Goal: Task Accomplishment & Management: Manage account settings

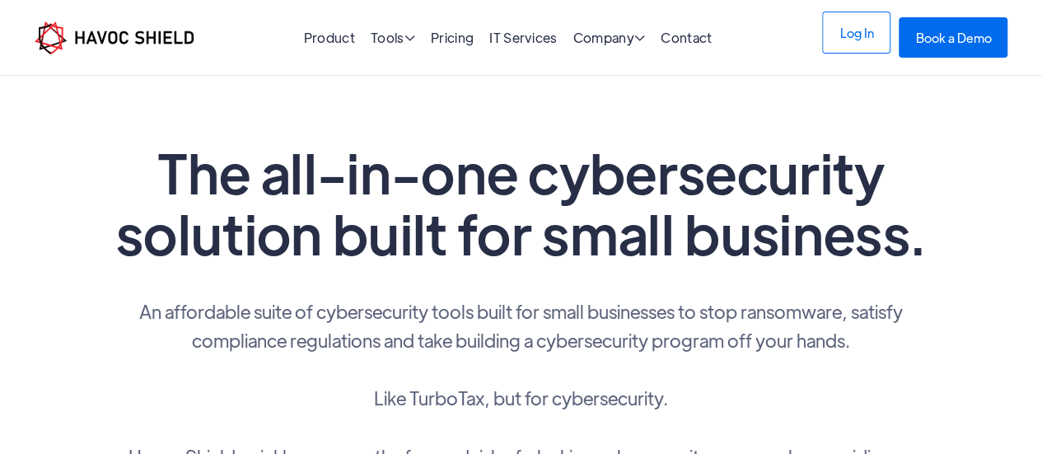
click at [843, 26] on link "Log In" at bounding box center [856, 33] width 68 height 42
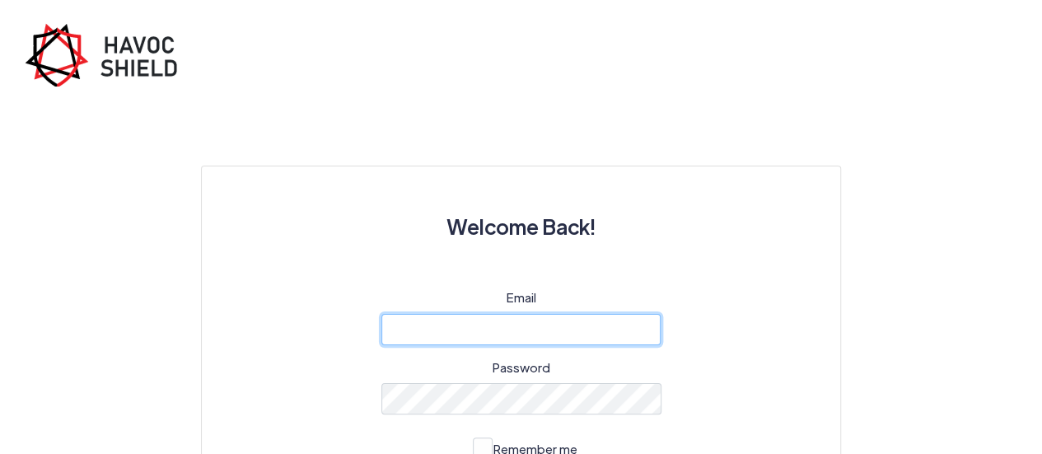
click at [567, 322] on input "email" at bounding box center [521, 329] width 280 height 31
click at [614, 315] on input "email" at bounding box center [521, 329] width 280 height 31
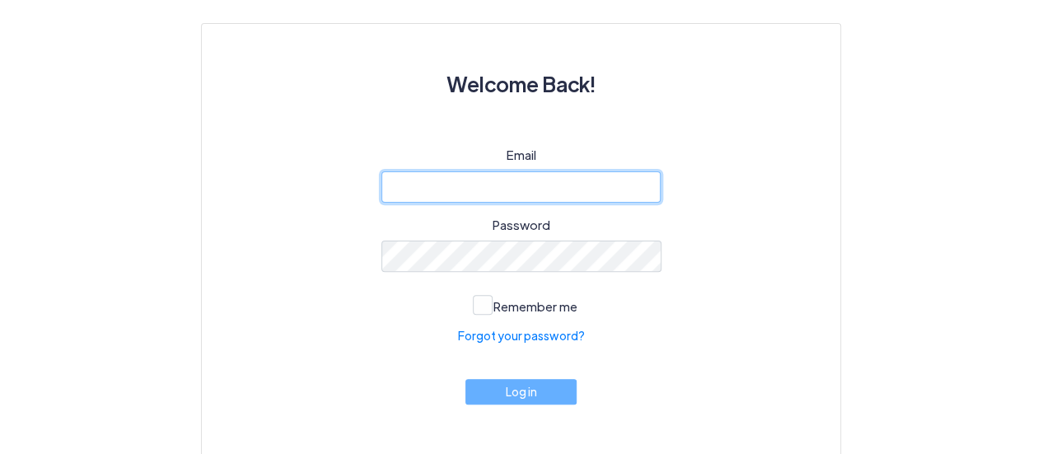
scroll to position [166, 0]
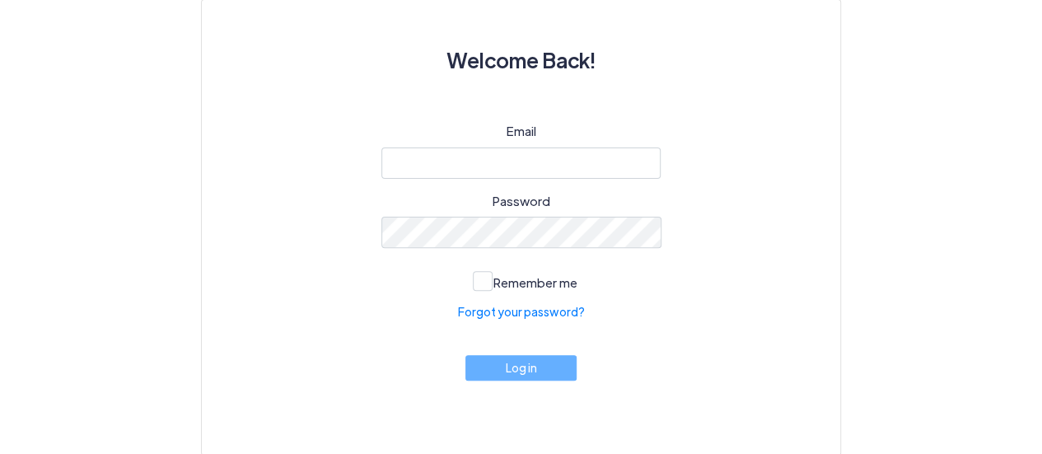
click at [327, 190] on div "Email Password Remember me Forgot your password? Log in" at bounding box center [520, 268] width 559 height 293
click at [451, 174] on input "email" at bounding box center [521, 162] width 280 height 31
click at [416, 292] on div "Email Password Remember me Forgot your password? Log in" at bounding box center [520, 268] width 559 height 293
click at [482, 281] on span at bounding box center [483, 281] width 20 height 20
click at [0, 0] on input "Remember me" at bounding box center [0, 0] width 0 height 0
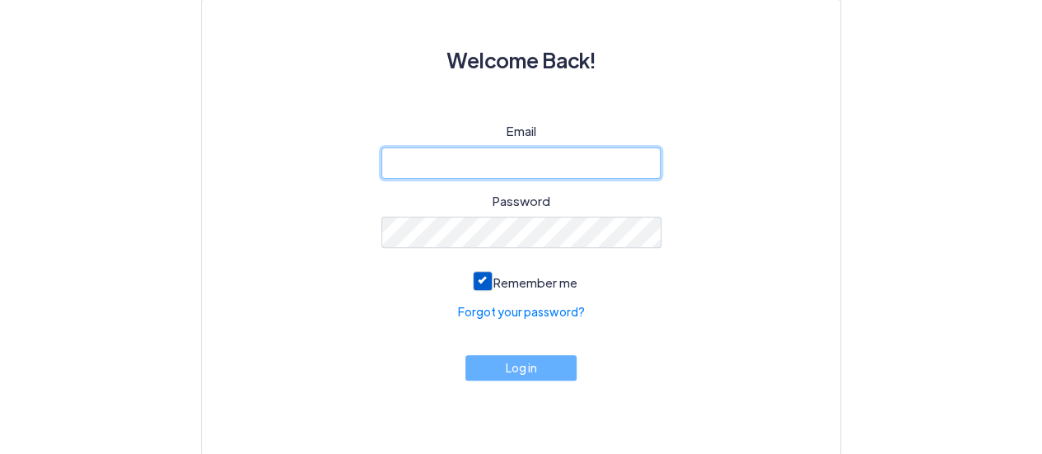
click at [478, 164] on input "email" at bounding box center [521, 162] width 280 height 31
click at [482, 164] on input "email" at bounding box center [521, 162] width 280 height 31
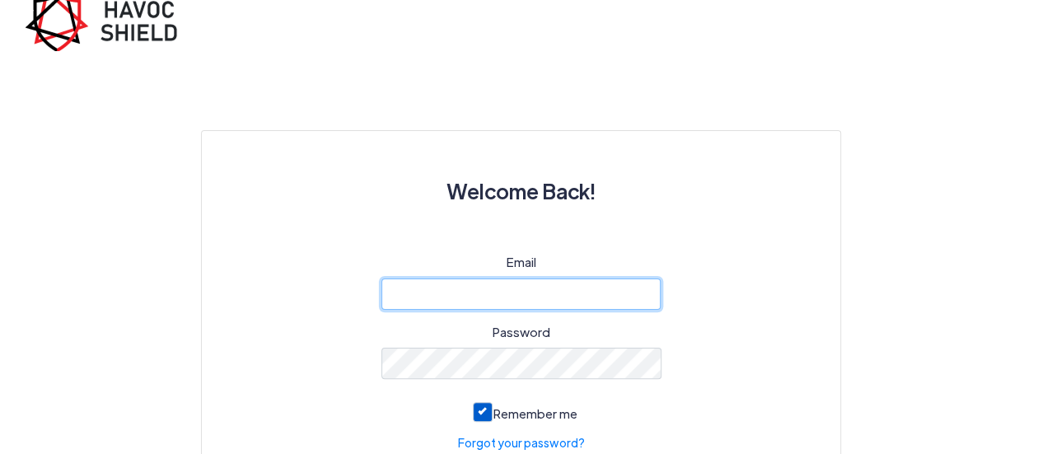
scroll to position [0, 0]
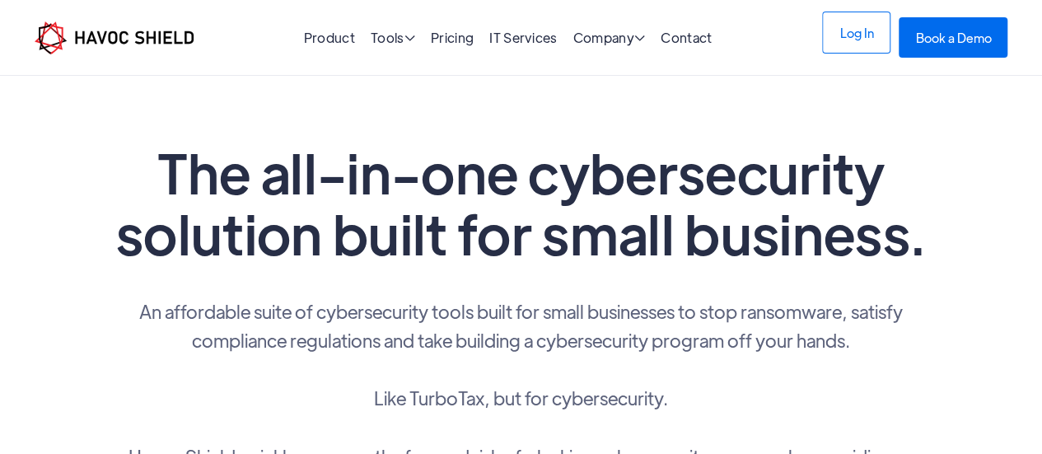
click at [840, 44] on link "Log In" at bounding box center [856, 33] width 68 height 42
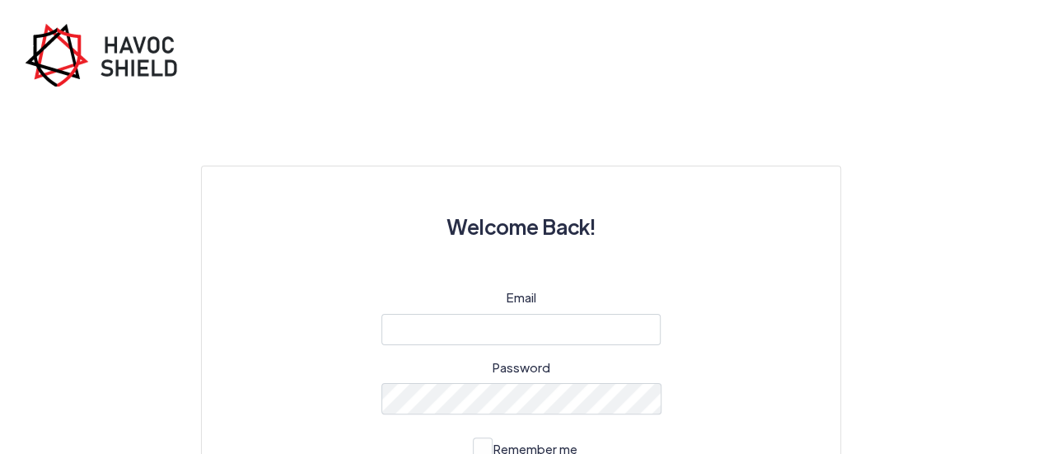
click at [334, 206] on div "Welcome Back! Email Password Remember me Forgot your password? Log in" at bounding box center [521, 353] width 939 height 535
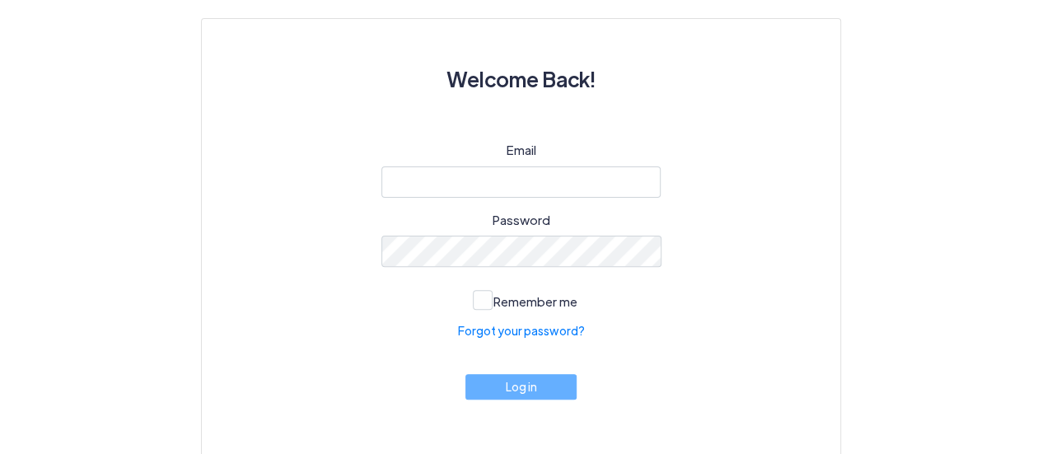
scroll to position [148, 0]
click at [468, 297] on label "Remember me" at bounding box center [521, 297] width 113 height 27
click at [0, 0] on input "Remember me" at bounding box center [0, 0] width 0 height 0
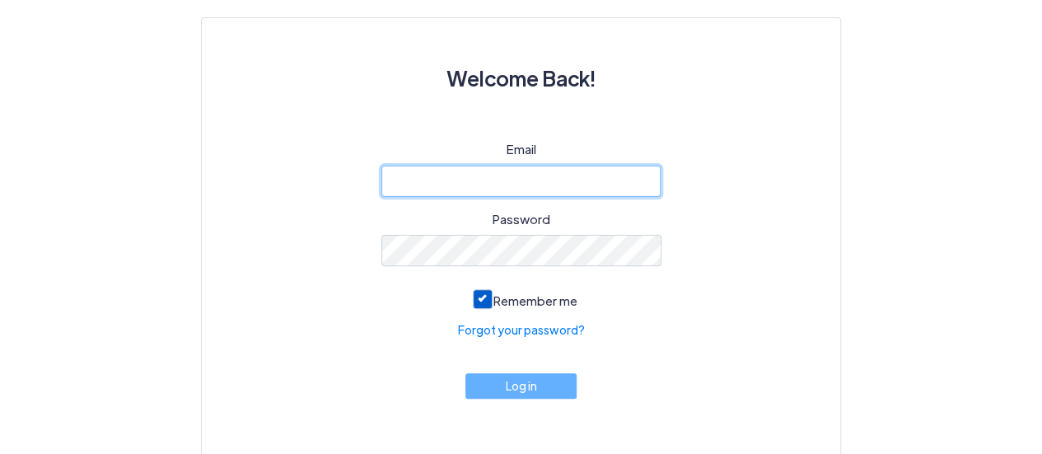
click at [441, 186] on input "email" at bounding box center [521, 181] width 280 height 31
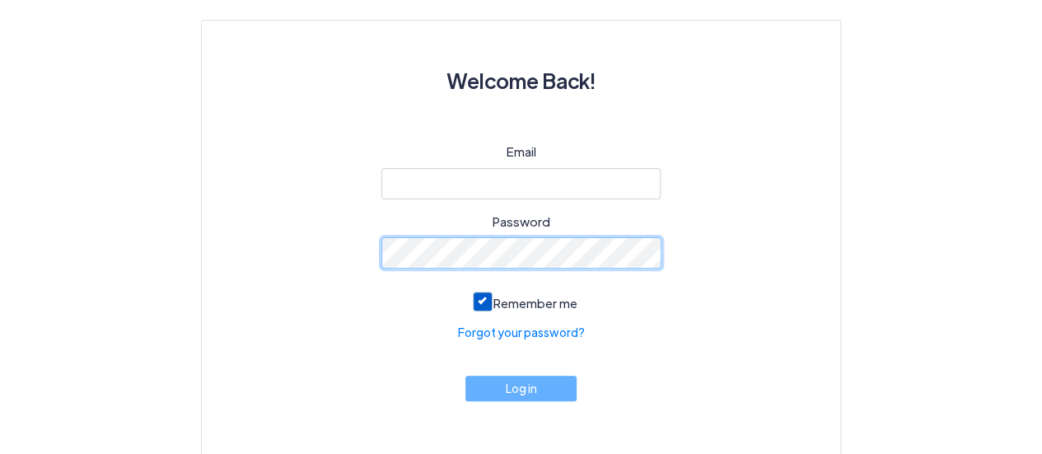
scroll to position [166, 0]
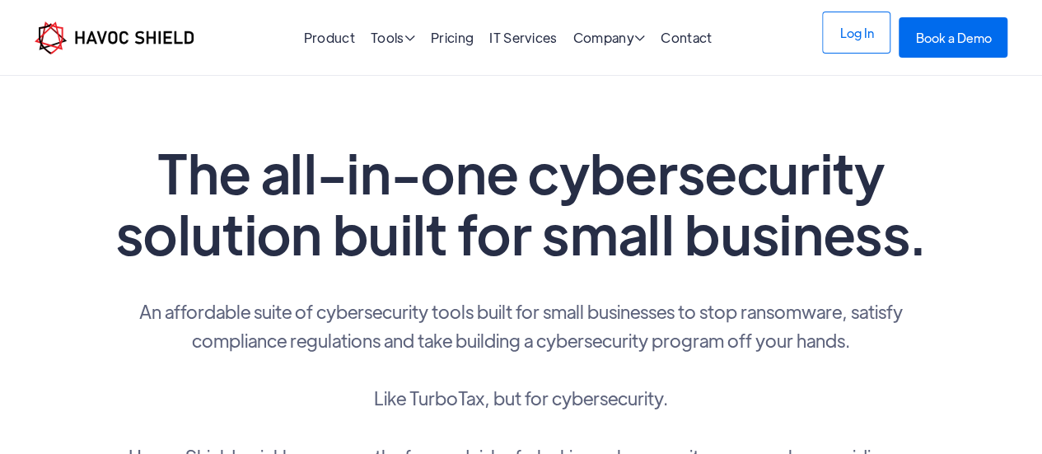
click at [829, 37] on link "Log In" at bounding box center [856, 33] width 68 height 42
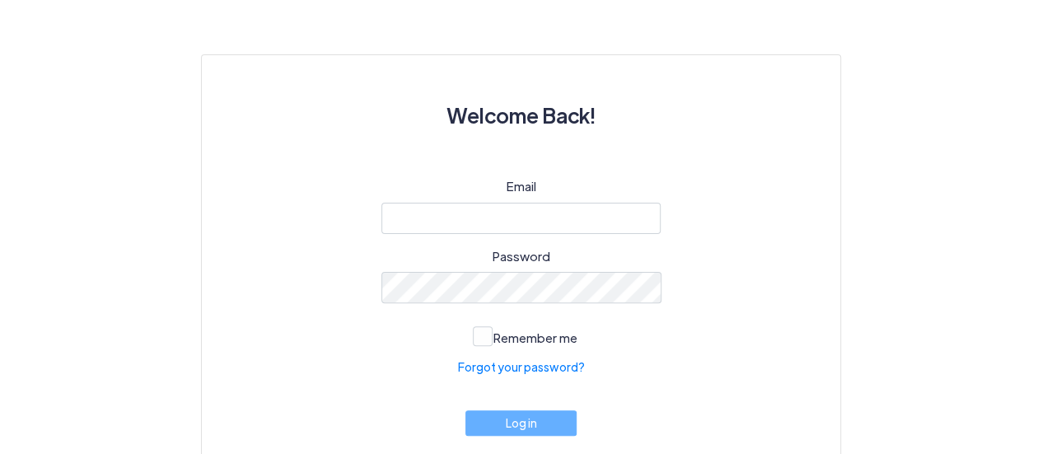
scroll to position [112, 0]
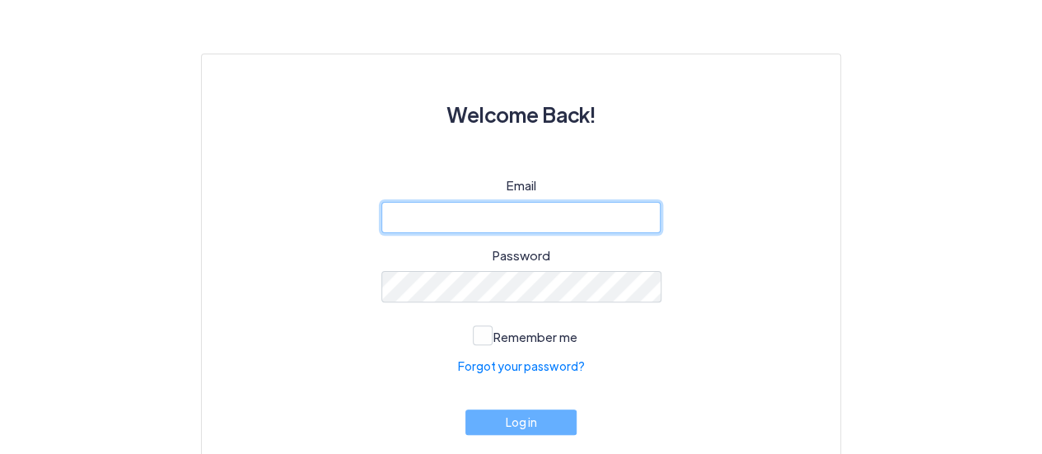
click at [558, 222] on input "email" at bounding box center [521, 217] width 280 height 31
type input "cyber@ijk.international"
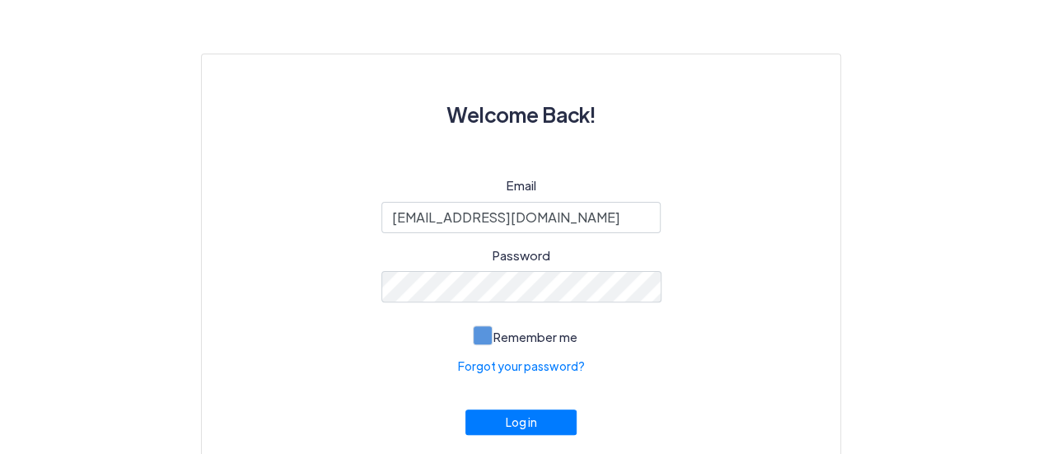
click at [497, 332] on span "Remember me" at bounding box center [535, 337] width 84 height 16
click at [0, 0] on input "Remember me" at bounding box center [0, 0] width 0 height 0
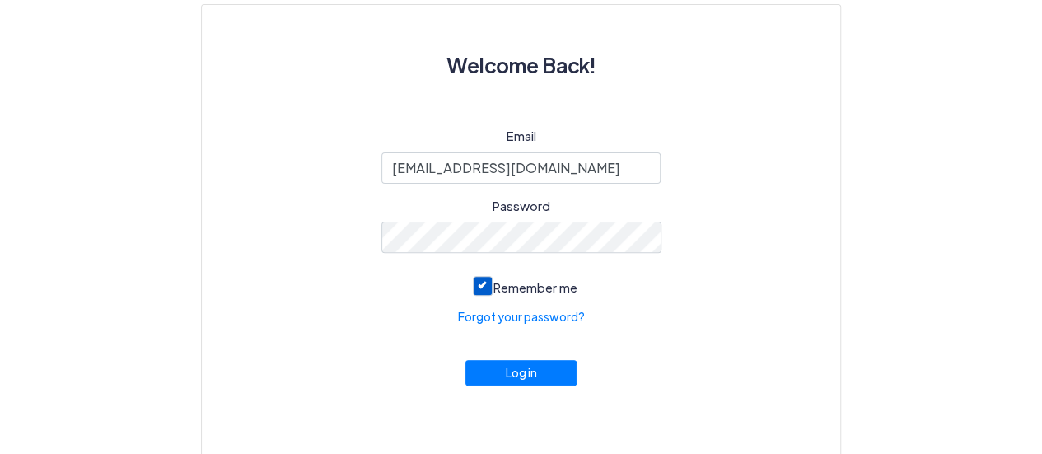
scroll to position [166, 0]
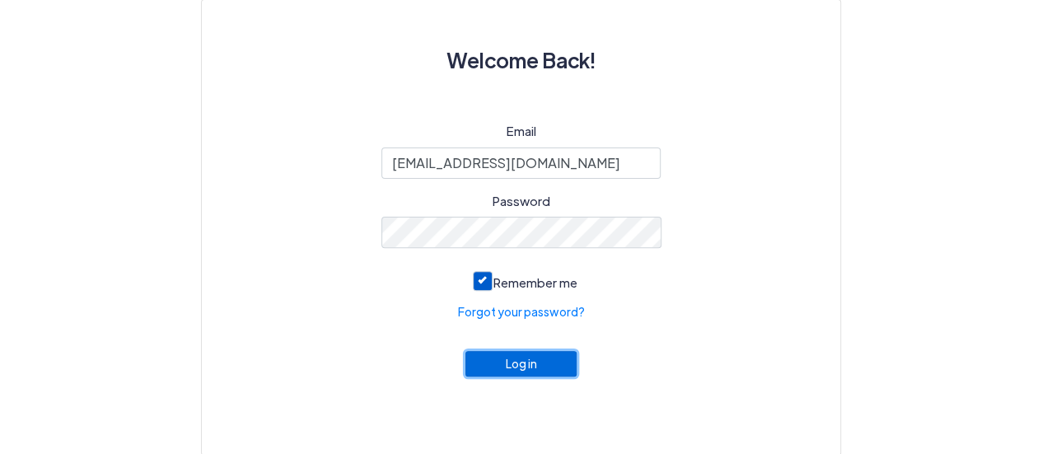
click at [519, 370] on button "Log in" at bounding box center [521, 364] width 112 height 26
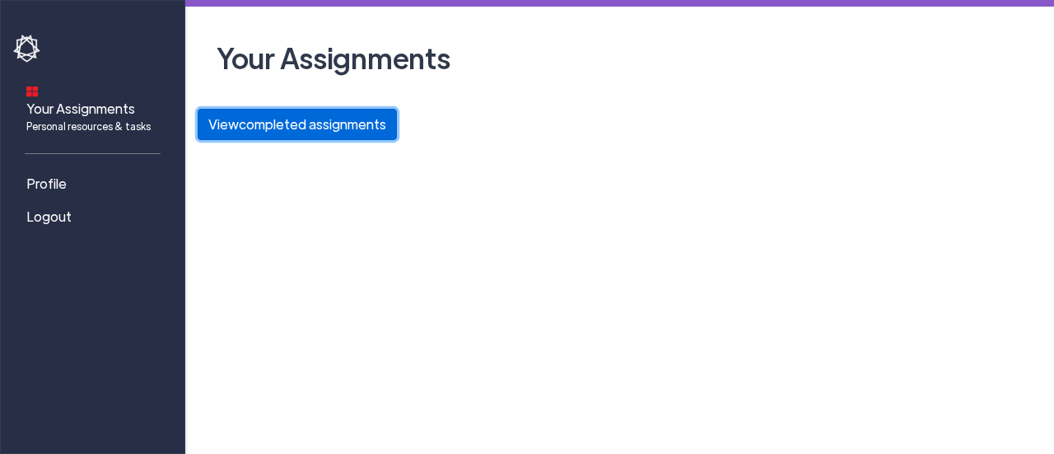
click at [257, 133] on button "View completed assignments" at bounding box center [297, 124] width 199 height 31
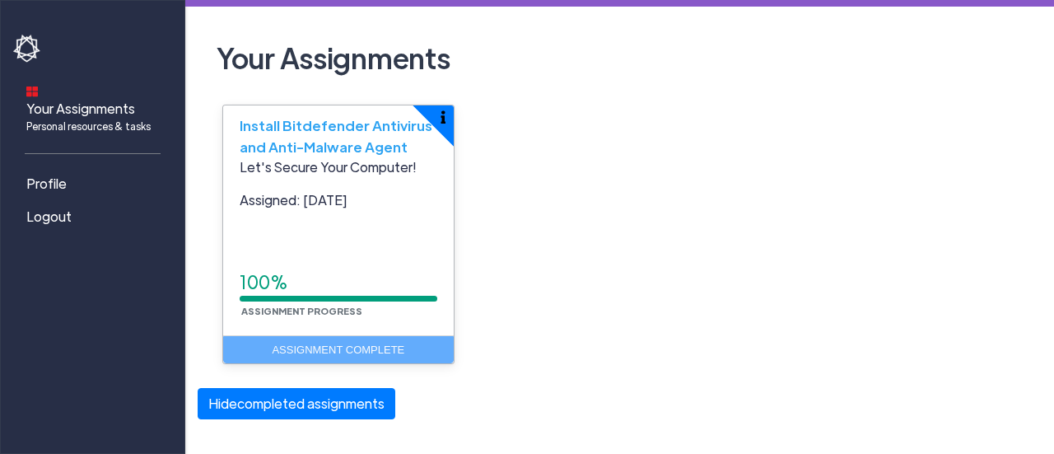
click at [348, 131] on span "Install Bitdefender Antivirus and Anti-Malware Agent" at bounding box center [336, 136] width 193 height 40
click at [316, 331] on div "Let's Secure Your Computer! Assigned: Aug 17, 2025 100% Assignment Progress" at bounding box center [338, 246] width 231 height 178
click at [331, 287] on div "100%" at bounding box center [339, 282] width 198 height 26
click at [377, 170] on p "Let's Secure Your Computer!" at bounding box center [339, 167] width 198 height 20
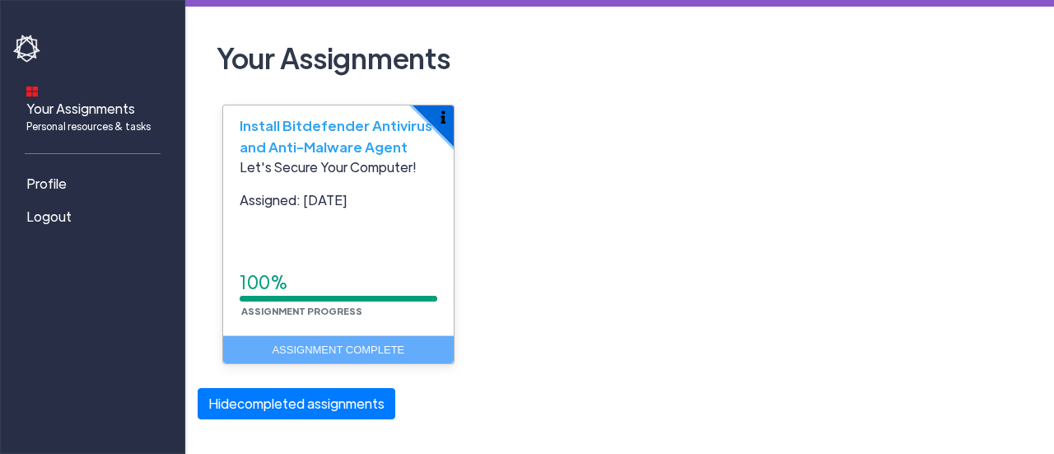
click at [442, 121] on img "button" at bounding box center [443, 116] width 5 height 13
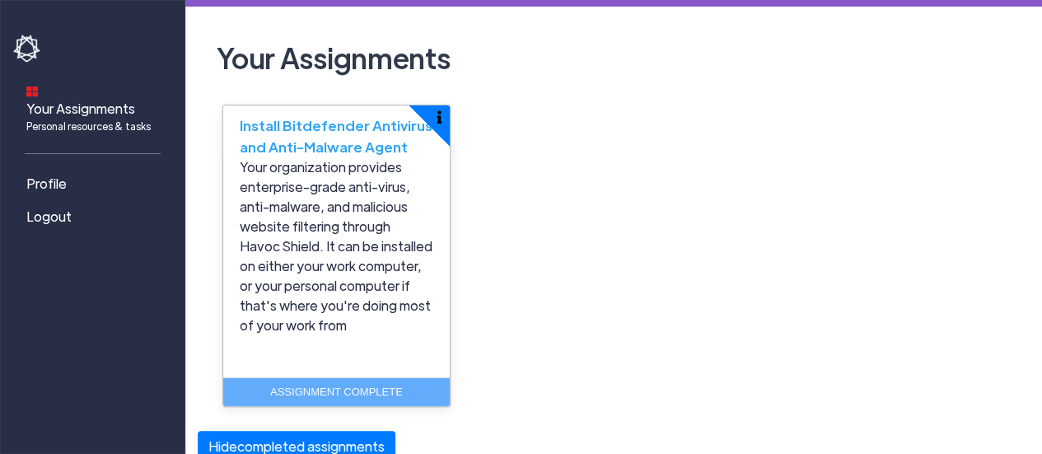
scroll to position [5, 0]
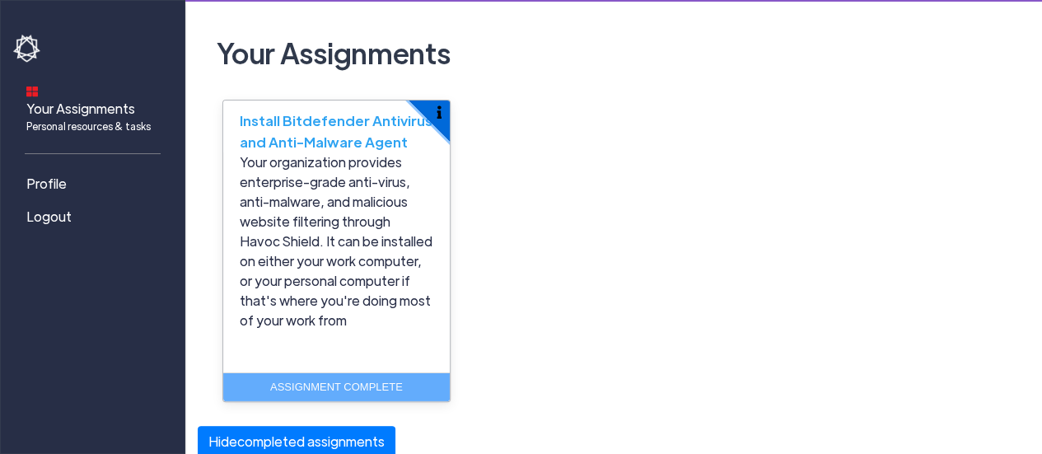
click at [437, 116] on img "button" at bounding box center [439, 111] width 5 height 13
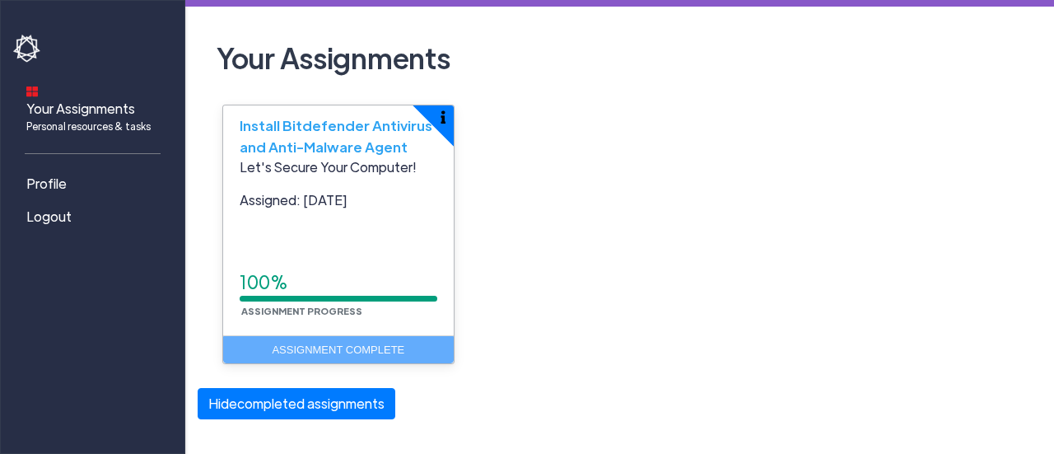
click at [367, 278] on div "100%" at bounding box center [339, 282] width 198 height 26
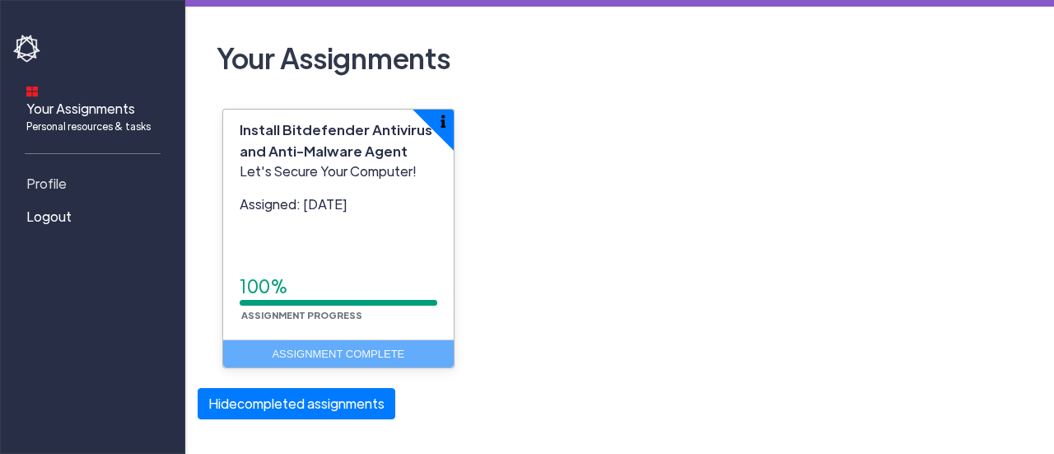
click at [105, 176] on link "Profile" at bounding box center [95, 183] width 165 height 33
click at [57, 174] on span "Profile" at bounding box center [46, 184] width 40 height 20
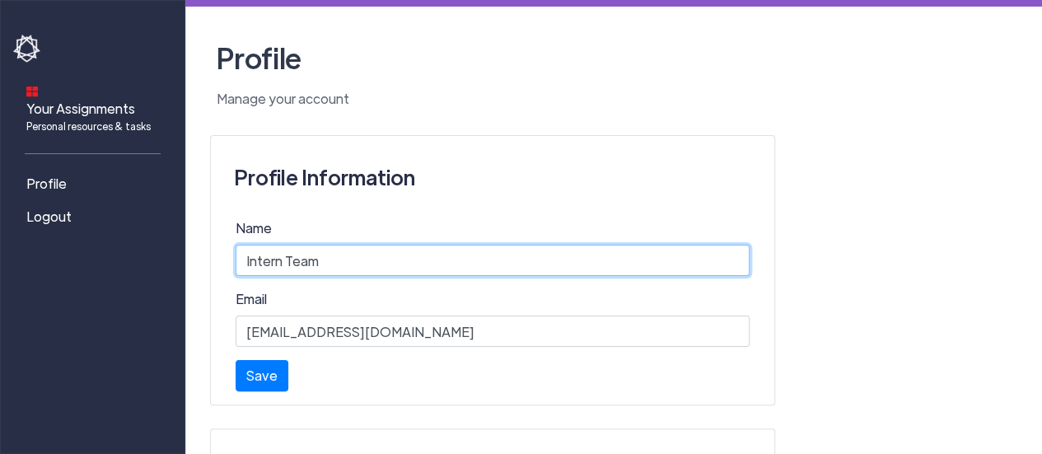
click at [633, 259] on input "Intern Team" at bounding box center [493, 260] width 514 height 31
click at [236, 276] on div at bounding box center [236, 276] width 0 height 0
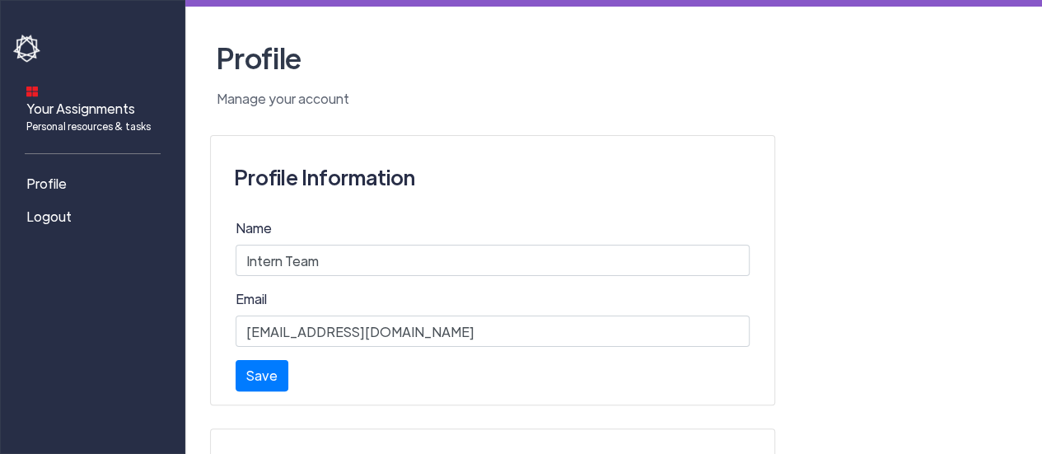
click at [72, 167] on link "Profile" at bounding box center [95, 183] width 165 height 33
click at [63, 174] on span "Profile" at bounding box center [46, 184] width 40 height 20
click at [61, 174] on span "Profile" at bounding box center [46, 184] width 40 height 20
click at [97, 119] on span "Personal resources & tasks" at bounding box center [88, 126] width 124 height 15
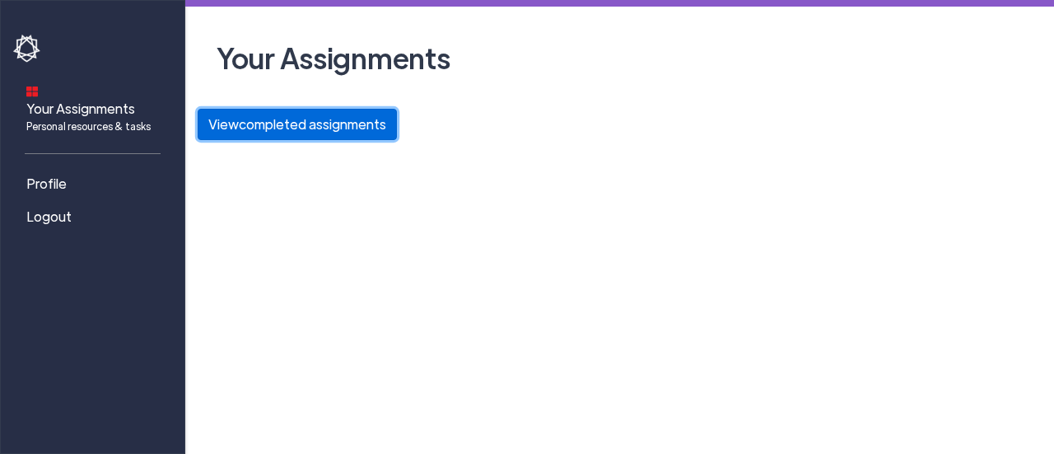
click at [290, 134] on button "View completed assignments" at bounding box center [297, 124] width 199 height 31
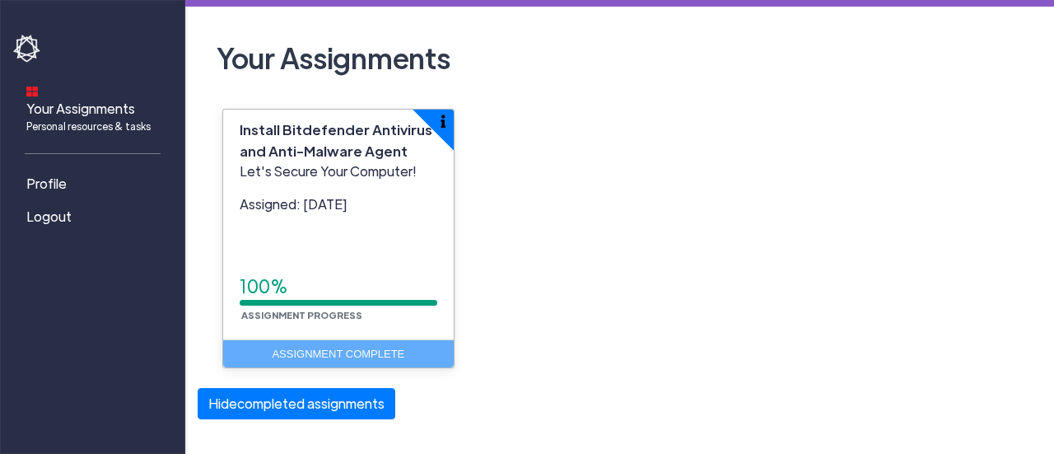
click at [766, 243] on div "Install Bitdefender Antivirus and Anti-Malware Agent Let's Secure Your Computer…" at bounding box center [620, 248] width 844 height 279
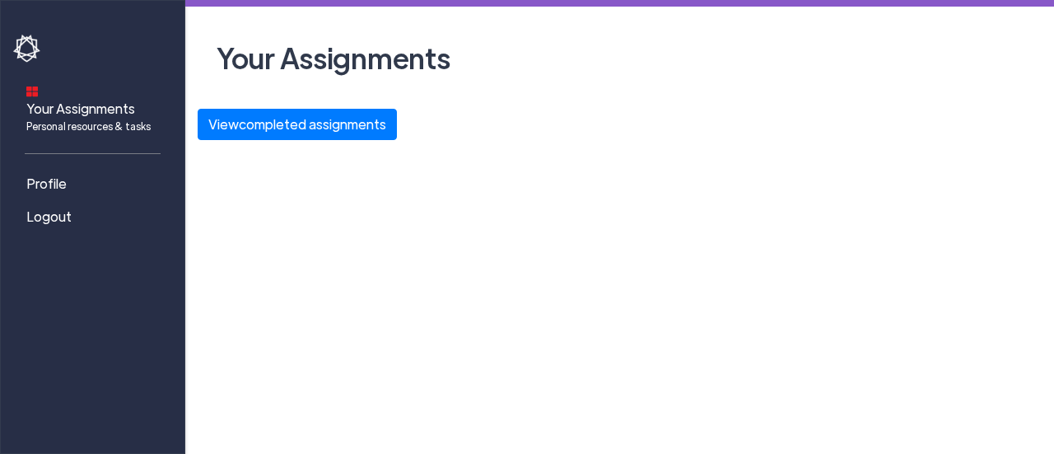
click at [297, 270] on div "Your Assignments Personal resources & tasks Profile Logout Your Assignments Vie…" at bounding box center [527, 227] width 1054 height 454
click at [69, 207] on span "Logout" at bounding box center [48, 217] width 45 height 20
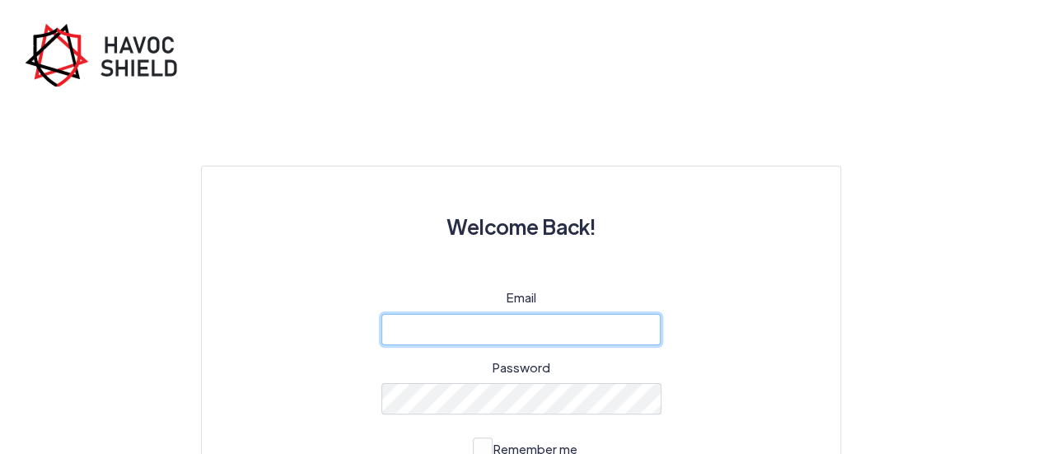
type input "[EMAIL_ADDRESS][DOMAIN_NAME]"
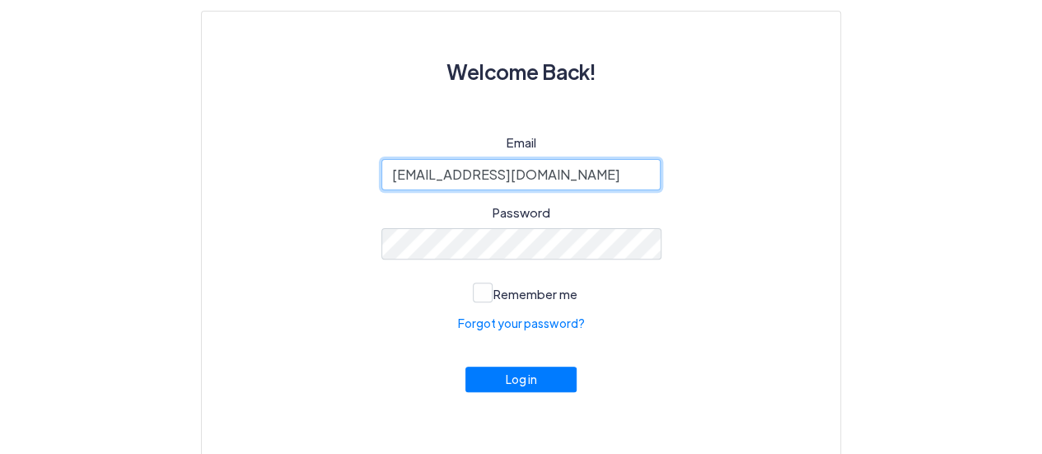
scroll to position [145, 0]
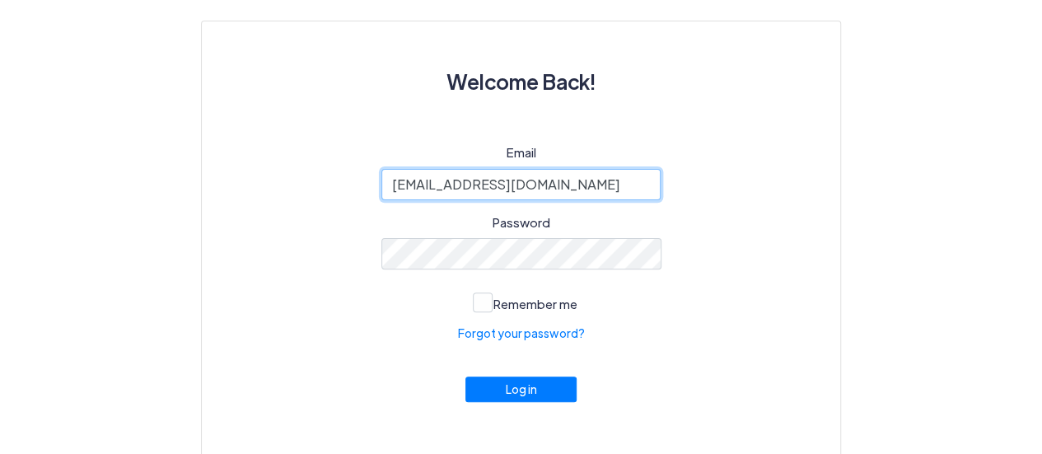
click at [591, 189] on input "[EMAIL_ADDRESS][DOMAIN_NAME]" at bounding box center [521, 184] width 280 height 31
click at [762, 182] on div "Email [EMAIL_ADDRESS][DOMAIN_NAME] Password Remember me Forgot your password? L…" at bounding box center [520, 289] width 559 height 293
click at [722, 243] on div "Email [EMAIL_ADDRESS][DOMAIN_NAME] Password Remember me Forgot your password? L…" at bounding box center [520, 289] width 559 height 293
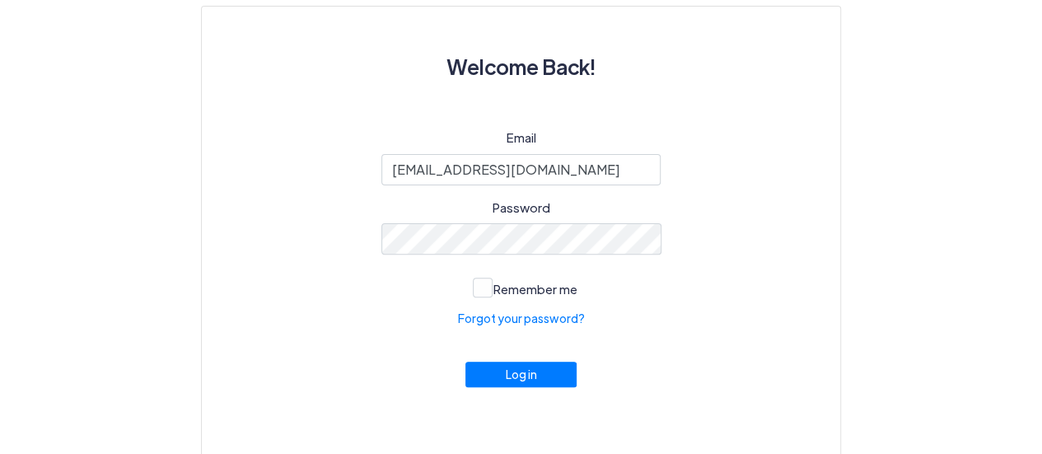
scroll to position [166, 0]
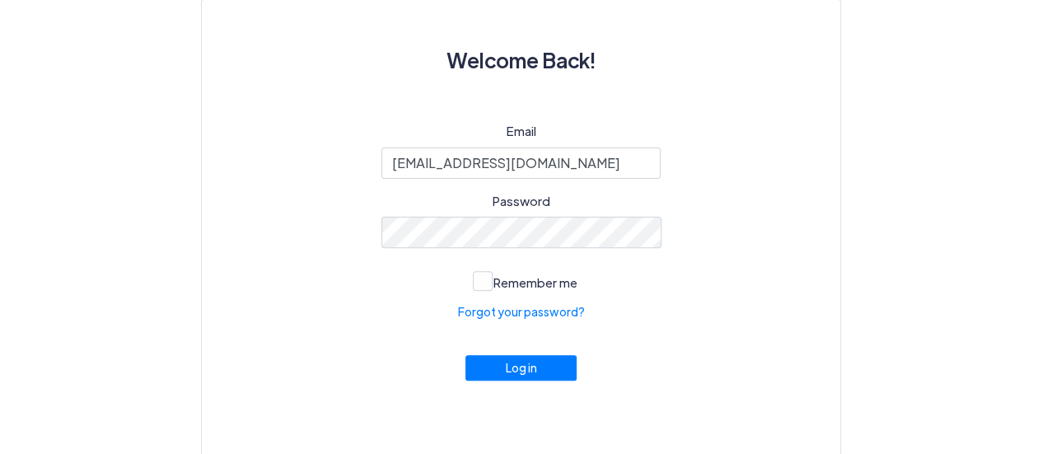
click at [768, 246] on div "Email [EMAIL_ADDRESS][DOMAIN_NAME] Password Remember me Forgot your password? L…" at bounding box center [520, 268] width 559 height 293
click at [481, 272] on span at bounding box center [483, 281] width 20 height 20
click at [0, 0] on input "Remember me" at bounding box center [0, 0] width 0 height 0
click at [530, 367] on button "Log in" at bounding box center [521, 364] width 112 height 26
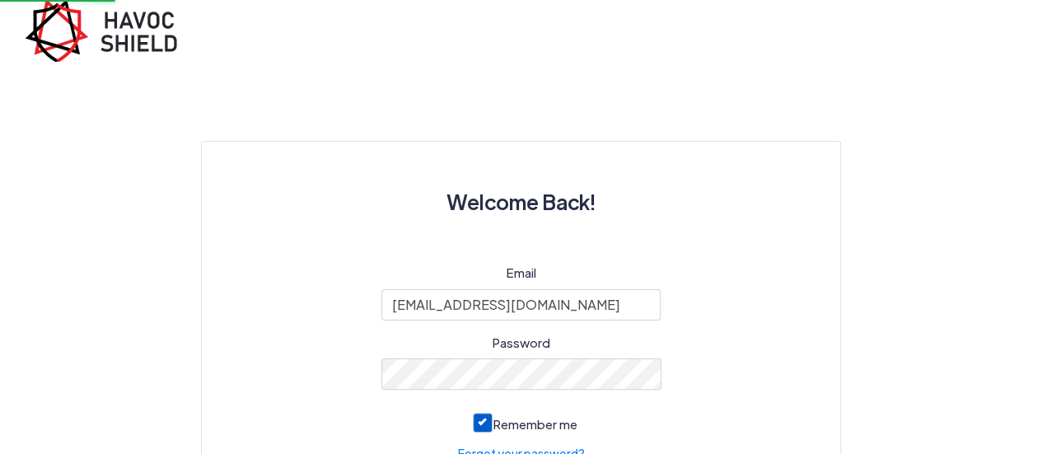
scroll to position [18, 0]
